Goal: Task Accomplishment & Management: Use online tool/utility

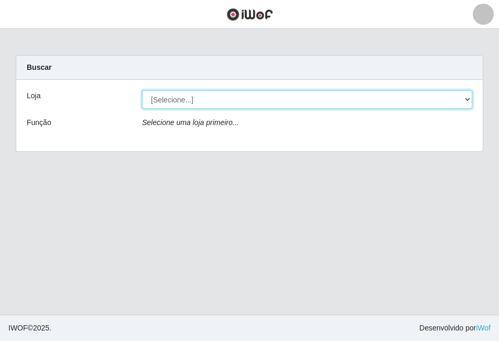
click at [464, 95] on select "[Selecione...] Atacado Vem - [STREET_ADDRESS]" at bounding box center [307, 99] width 331 height 18
select select "449"
click at [142, 90] on select "[Selecione...] Atacado Vem - [STREET_ADDRESS]" at bounding box center [307, 99] width 331 height 18
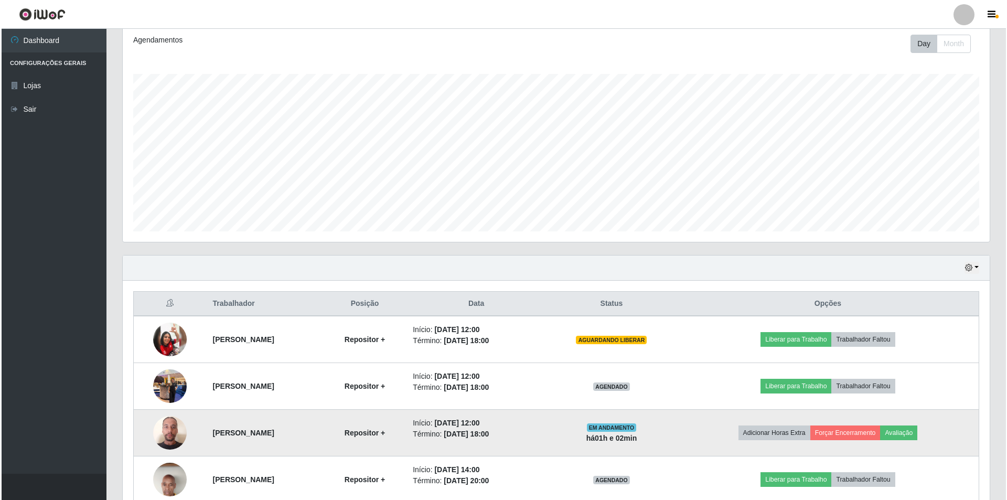
scroll to position [197, 0]
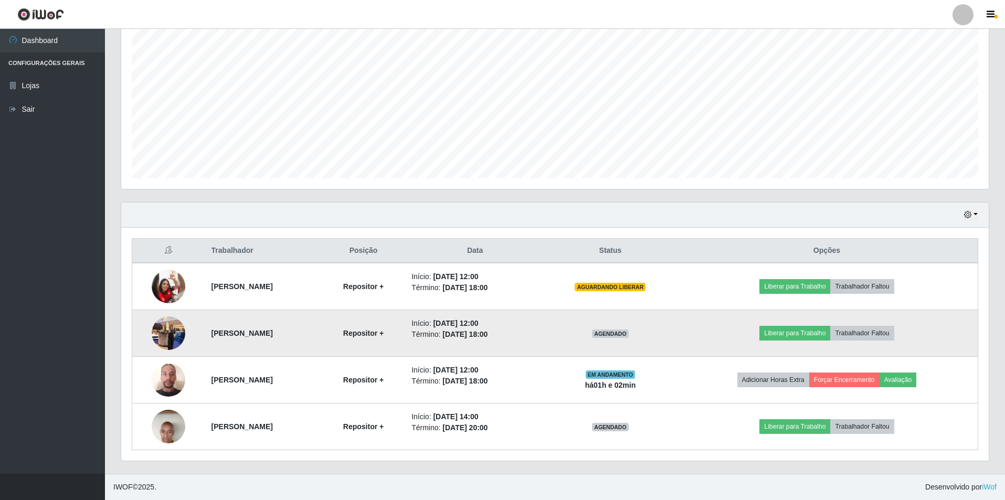
click at [171, 322] on img at bounding box center [169, 333] width 34 height 45
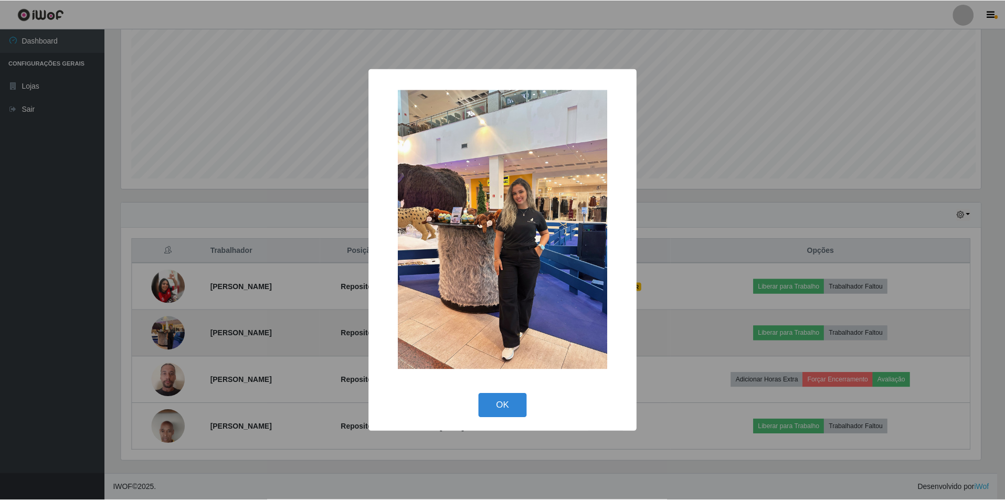
scroll to position [218, 862]
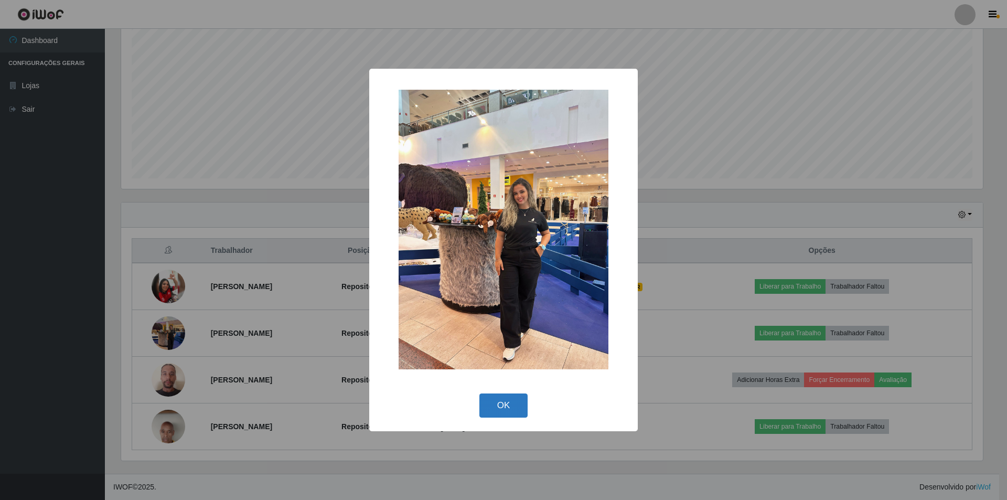
click at [499, 322] on button "OK" at bounding box center [504, 406] width 49 height 25
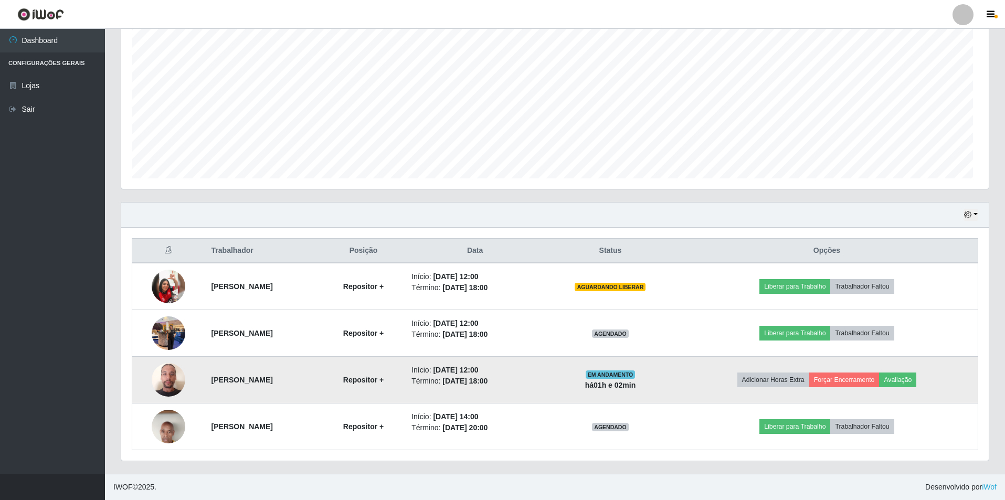
scroll to position [218, 867]
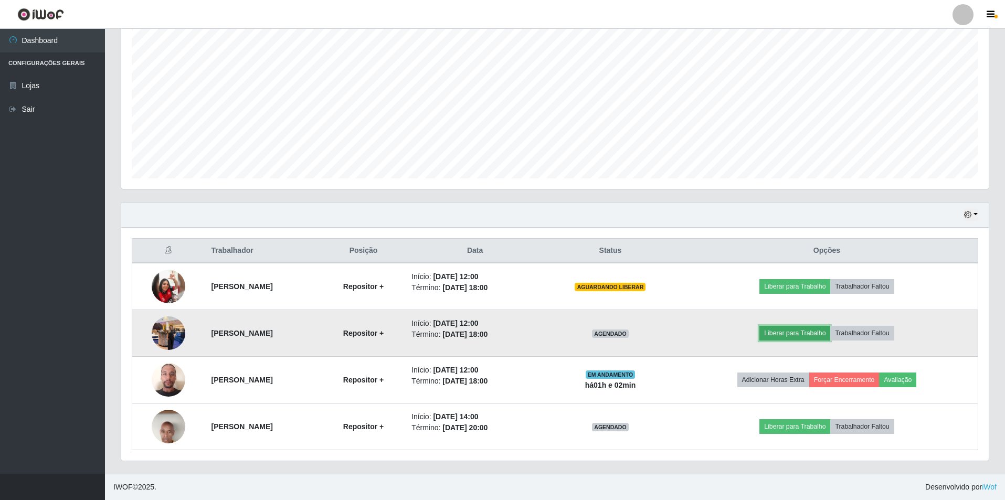
click at [499, 322] on button "Liberar para Trabalho" at bounding box center [794, 333] width 71 height 15
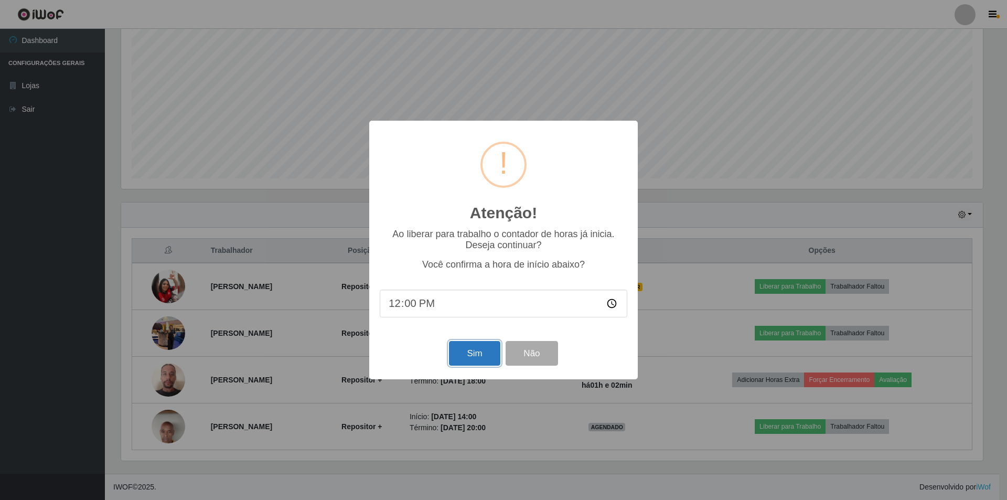
click at [465, 322] on button "Sim" at bounding box center [474, 353] width 51 height 25
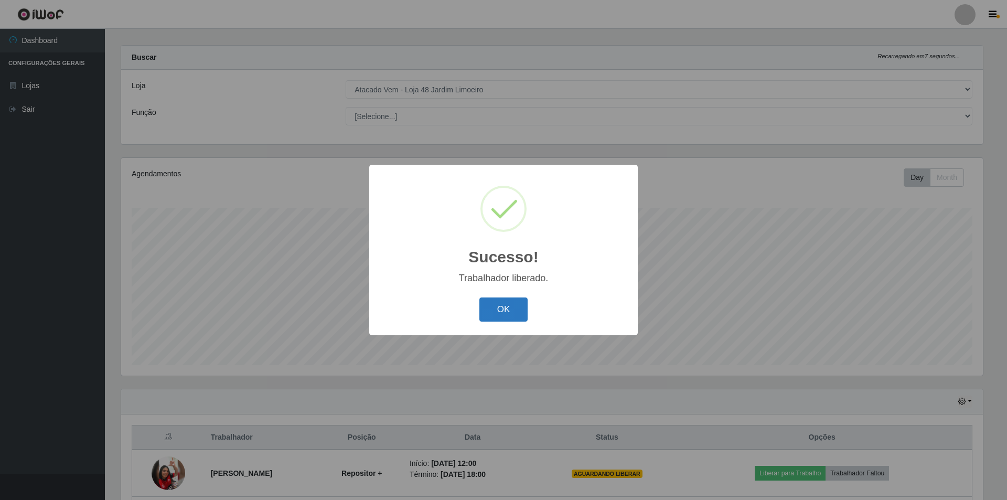
click at [499, 313] on button "OK" at bounding box center [504, 309] width 49 height 25
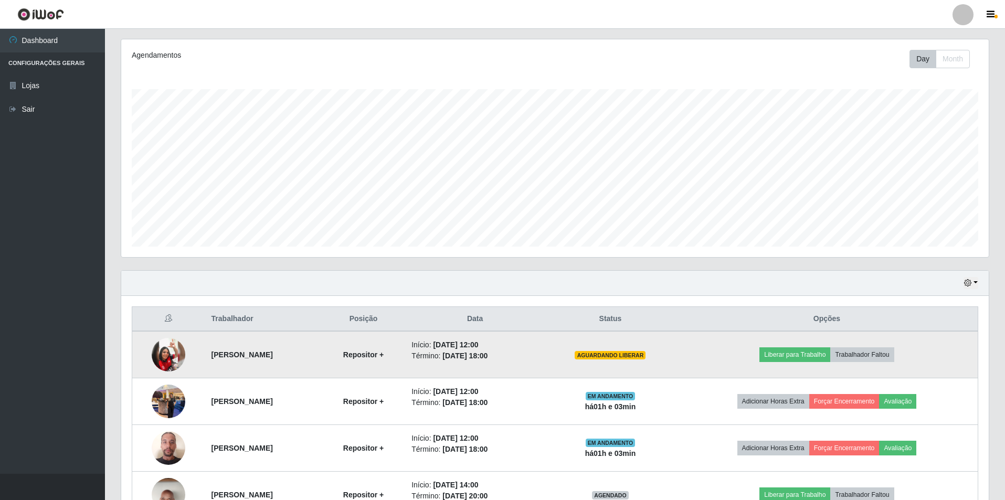
scroll to position [167, 0]
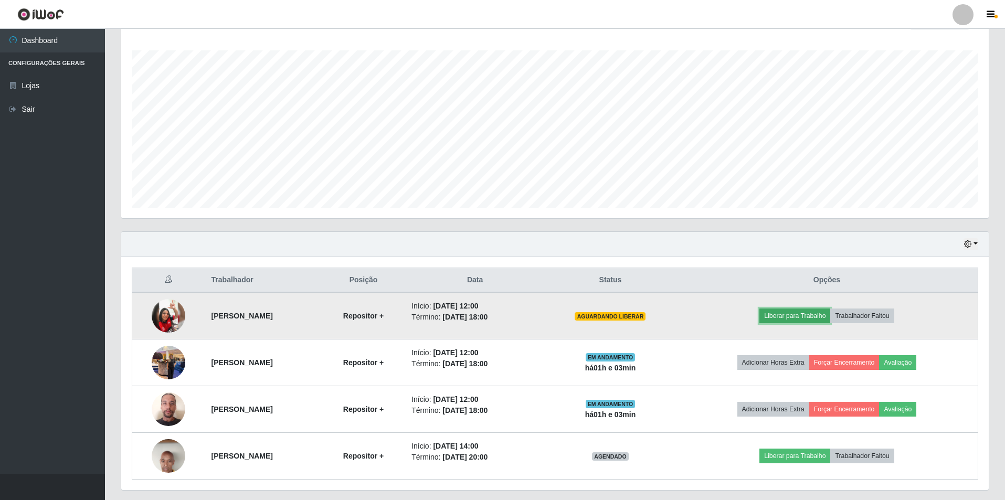
click at [499, 315] on button "Liberar para Trabalho" at bounding box center [794, 316] width 71 height 15
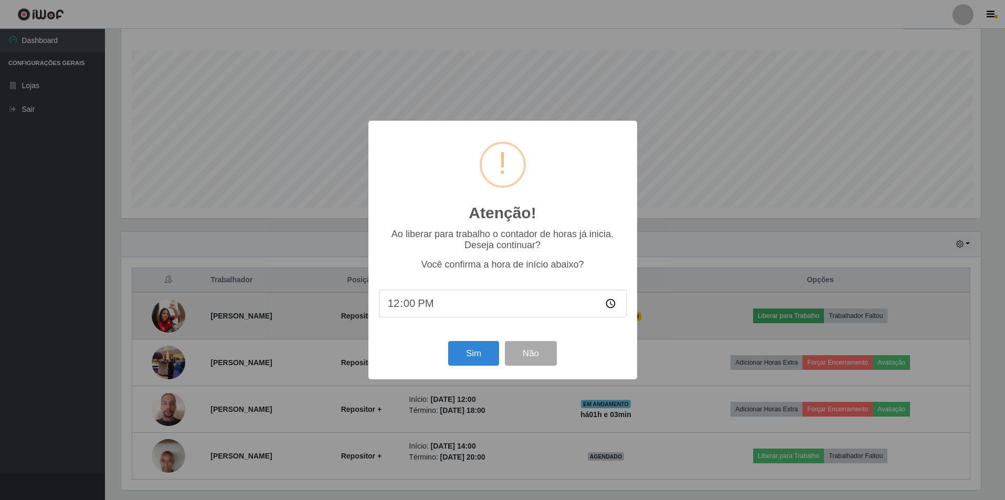
scroll to position [218, 862]
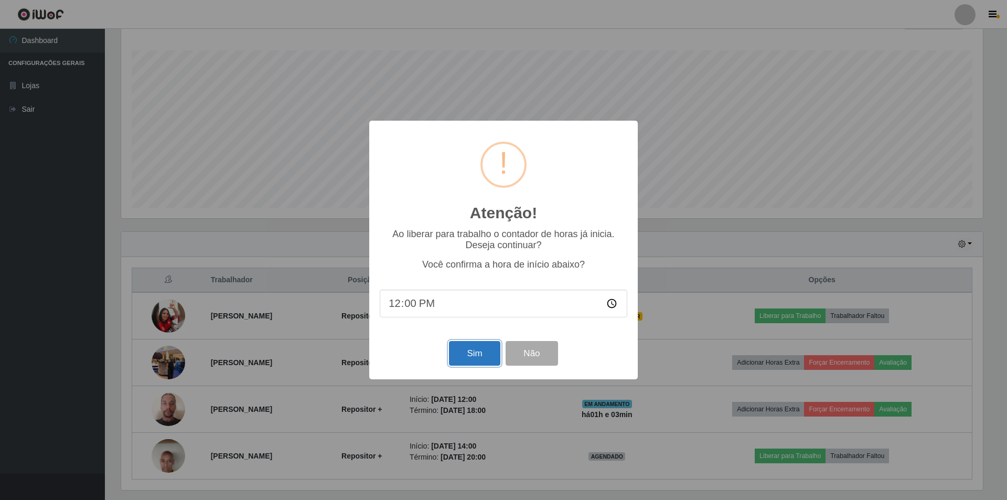
click at [463, 322] on button "Sim" at bounding box center [474, 353] width 51 height 25
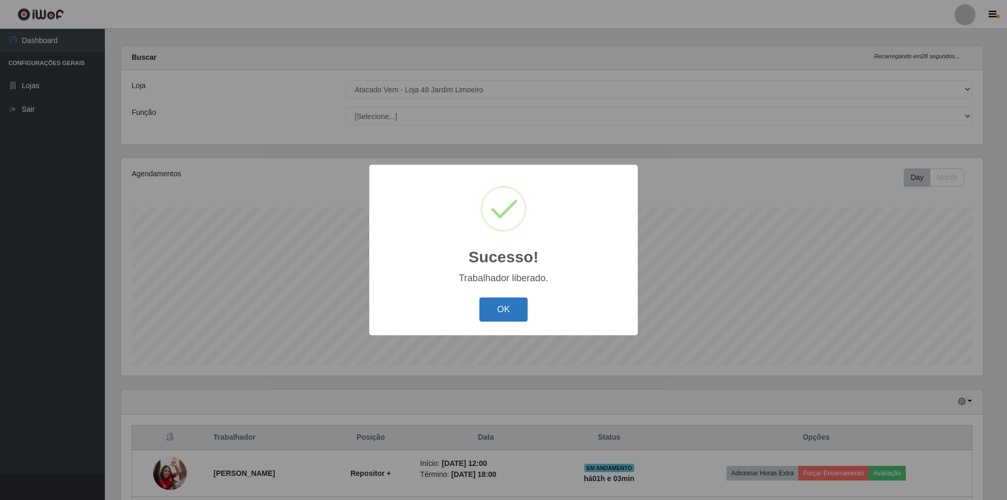
click at [499, 314] on button "OK" at bounding box center [504, 309] width 49 height 25
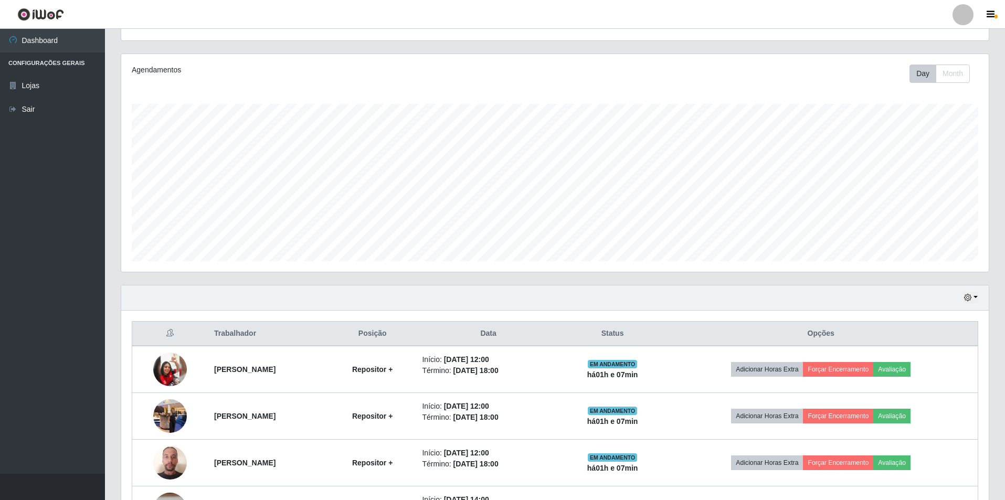
scroll to position [115, 0]
